Goal: Transaction & Acquisition: Purchase product/service

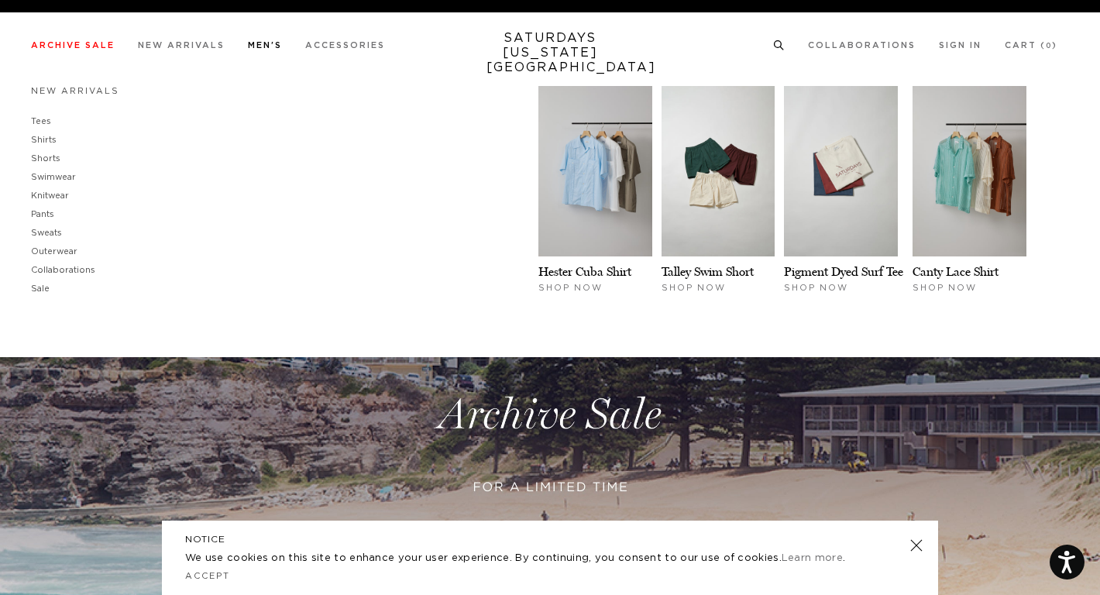
click at [265, 48] on link "Men's" at bounding box center [265, 45] width 34 height 9
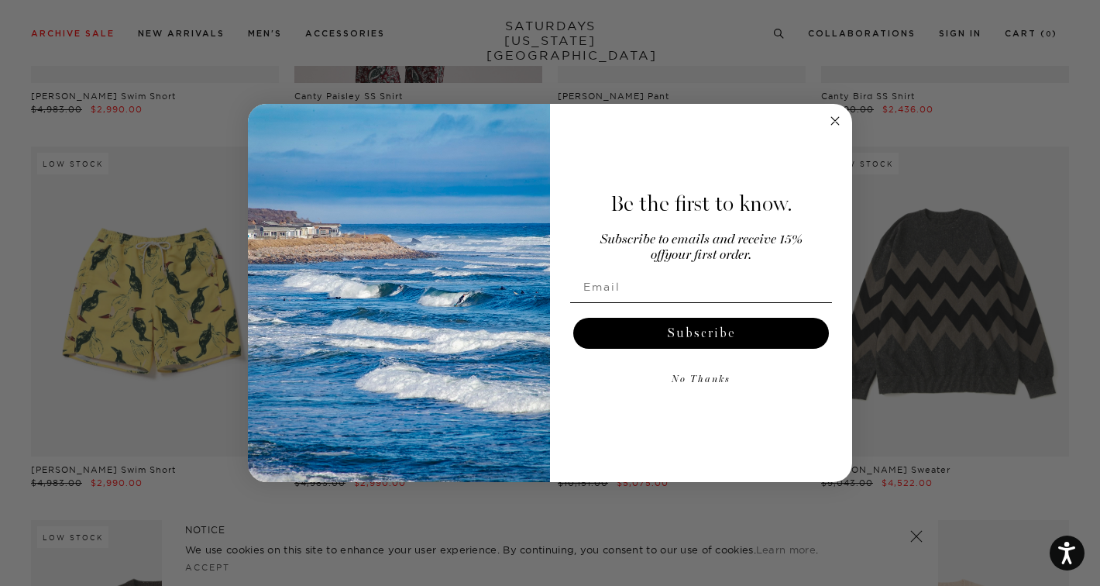
scroll to position [6740, 0]
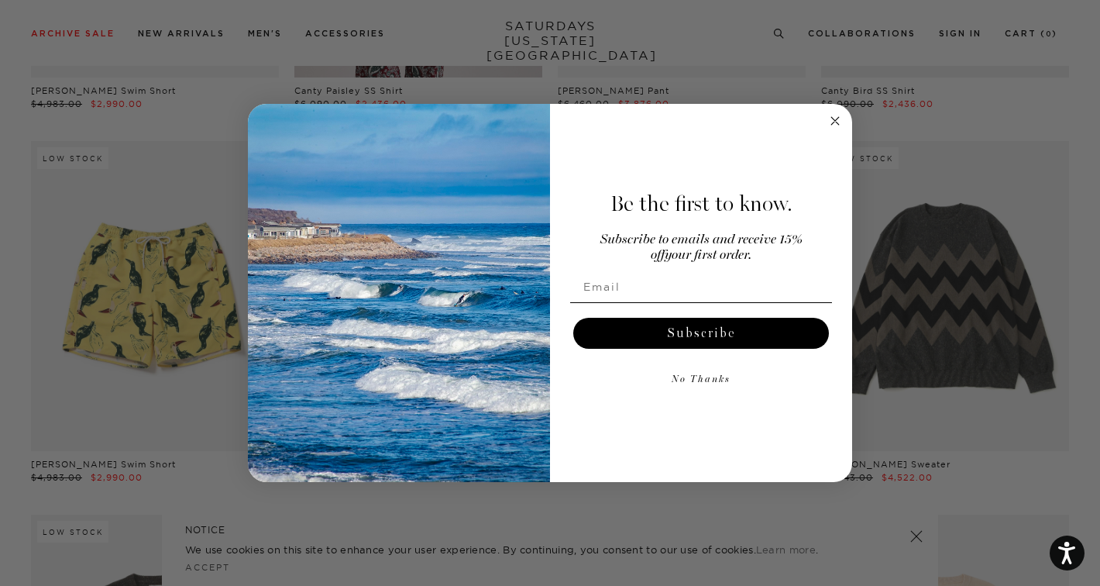
click at [834, 117] on circle "Close dialog" at bounding box center [836, 121] width 18 height 18
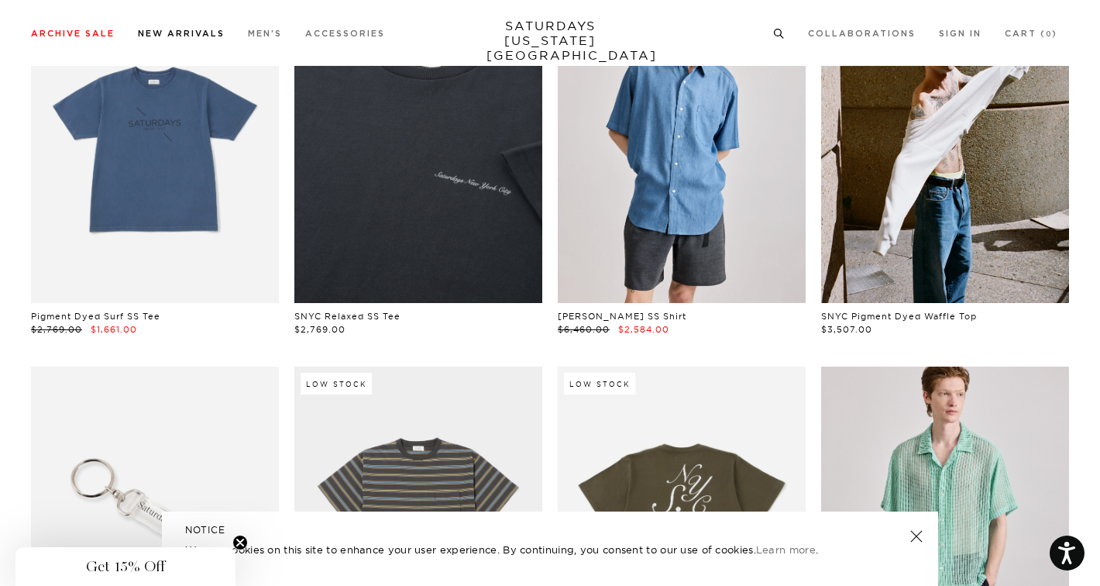
scroll to position [2737, 0]
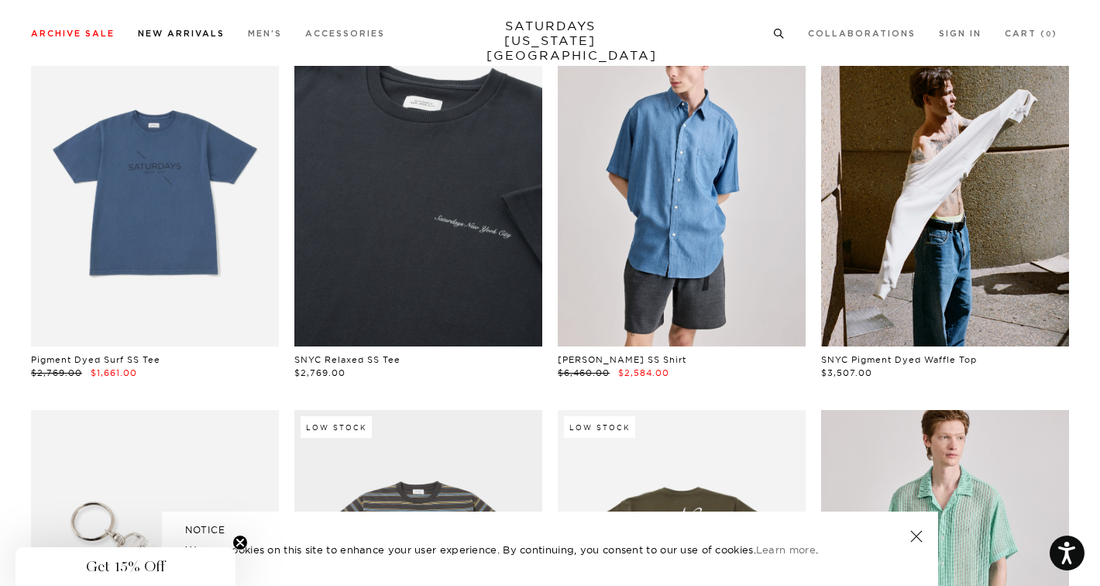
click at [210, 36] on link "New Arrivals" at bounding box center [181, 33] width 87 height 9
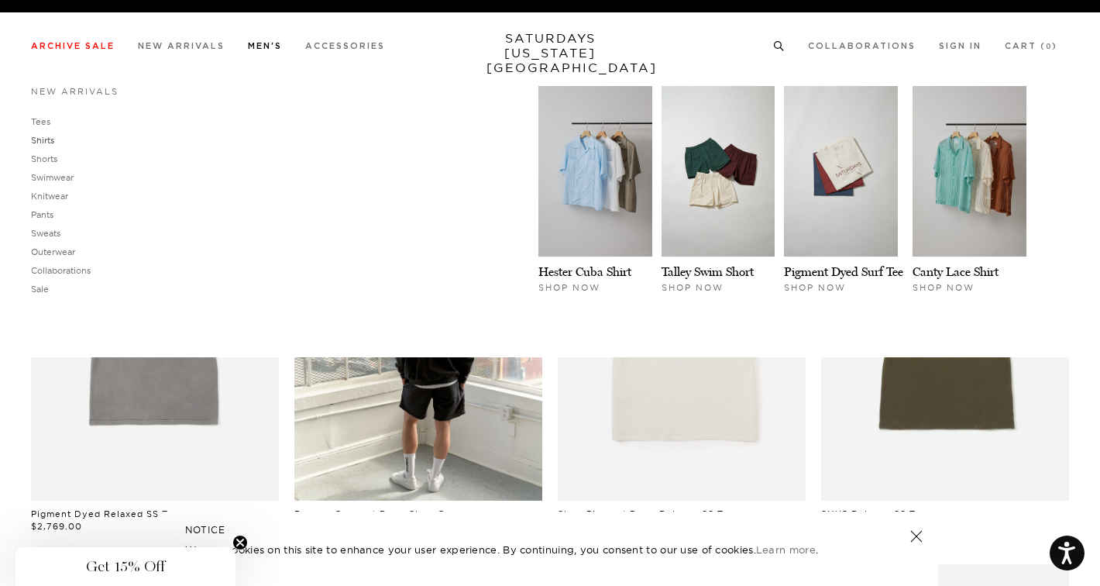
click at [44, 141] on link "Shirts" at bounding box center [42, 140] width 23 height 11
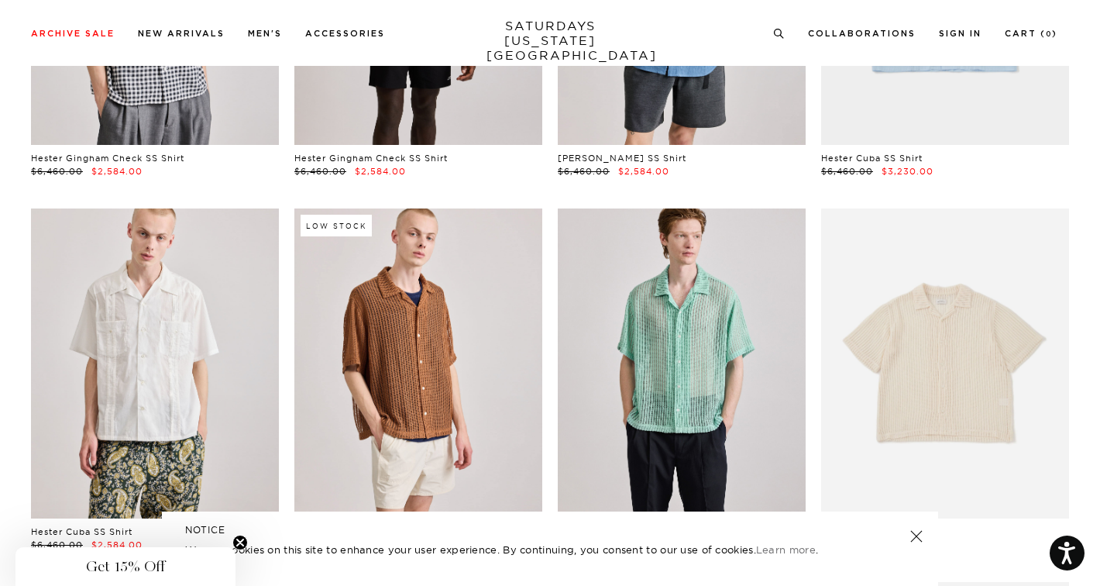
scroll to position [310, 0]
